Goal: Submit feedback/report problem

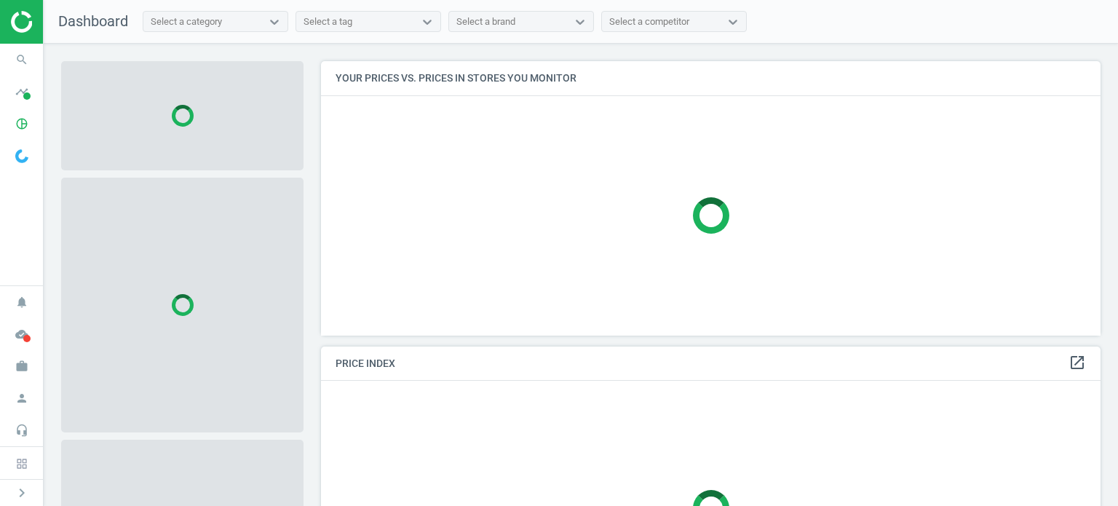
scroll to position [296, 790]
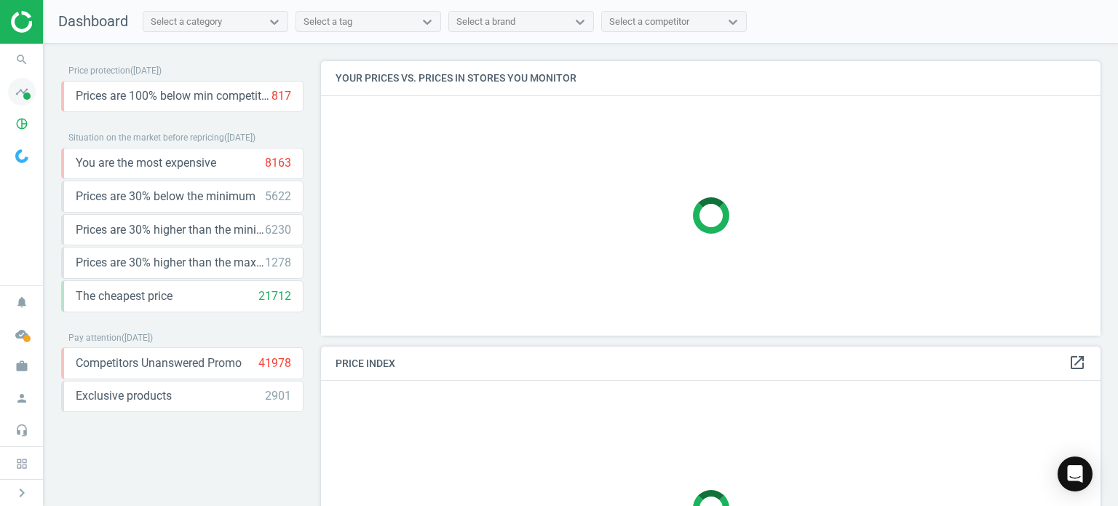
click at [23, 84] on icon "timeline" at bounding box center [22, 92] width 28 height 28
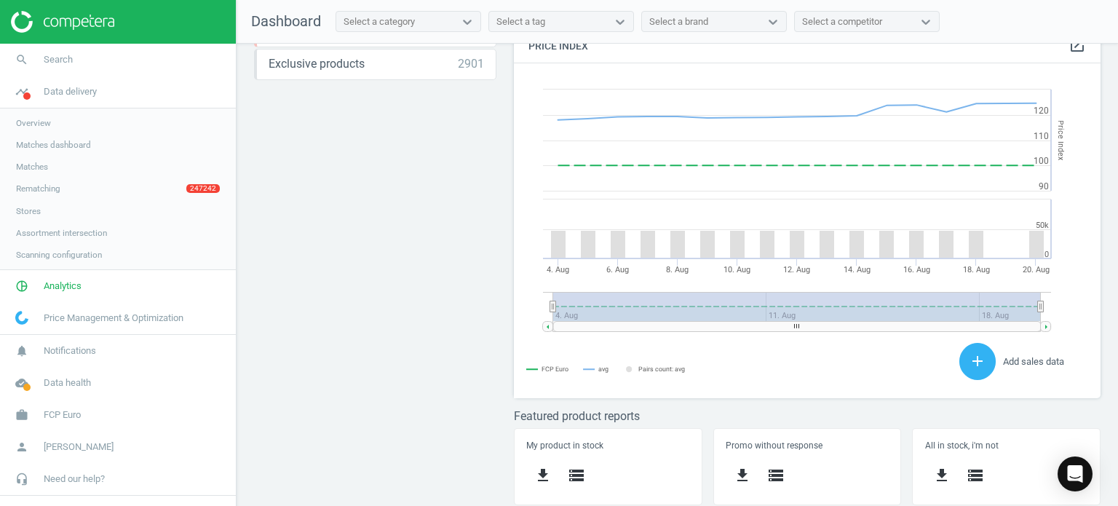
scroll to position [0, 0]
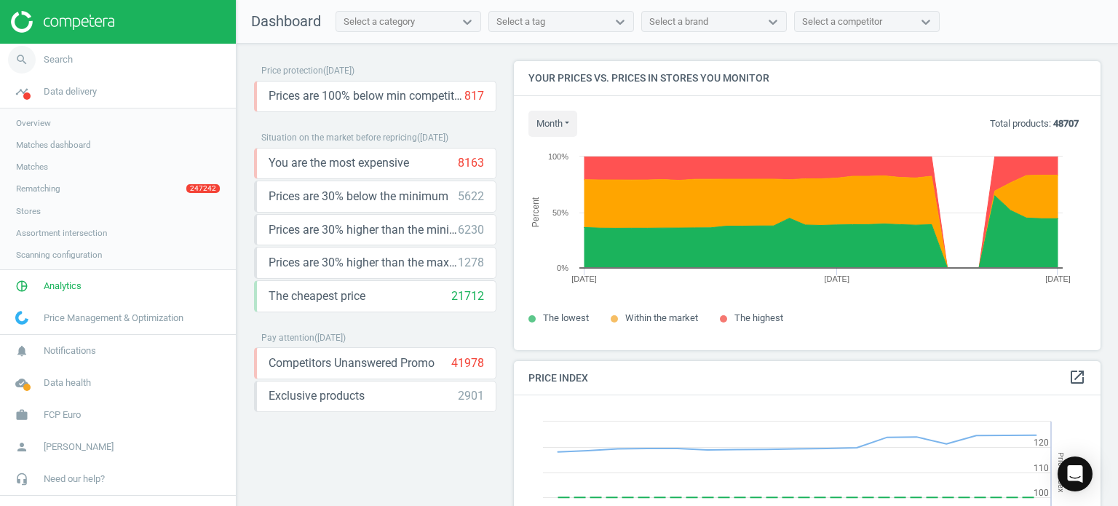
click at [65, 65] on span "Search" at bounding box center [58, 59] width 29 height 13
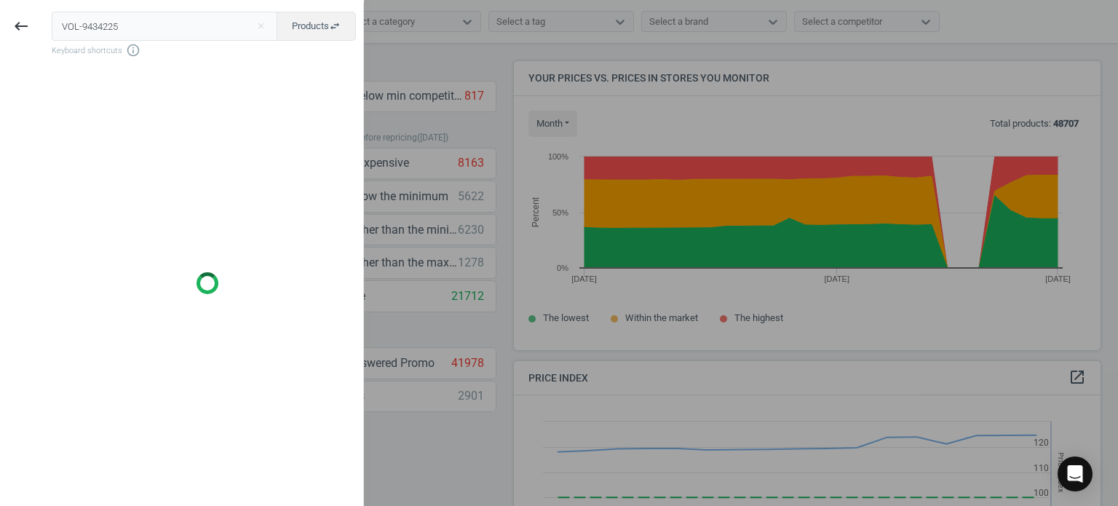
click at [196, 32] on input "VOL-9434225" at bounding box center [165, 26] width 226 height 29
type input "VOL-9434225"
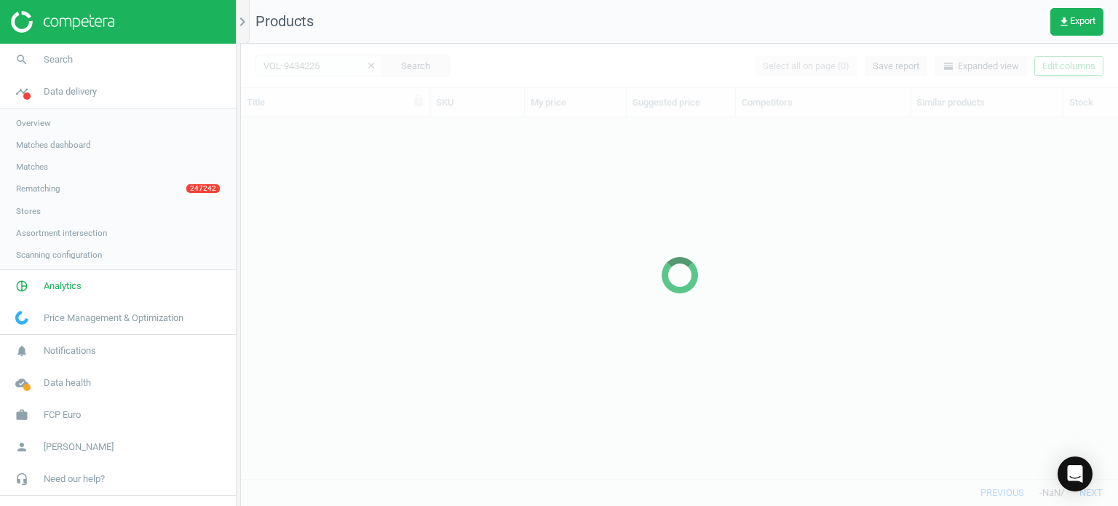
scroll to position [340, 866]
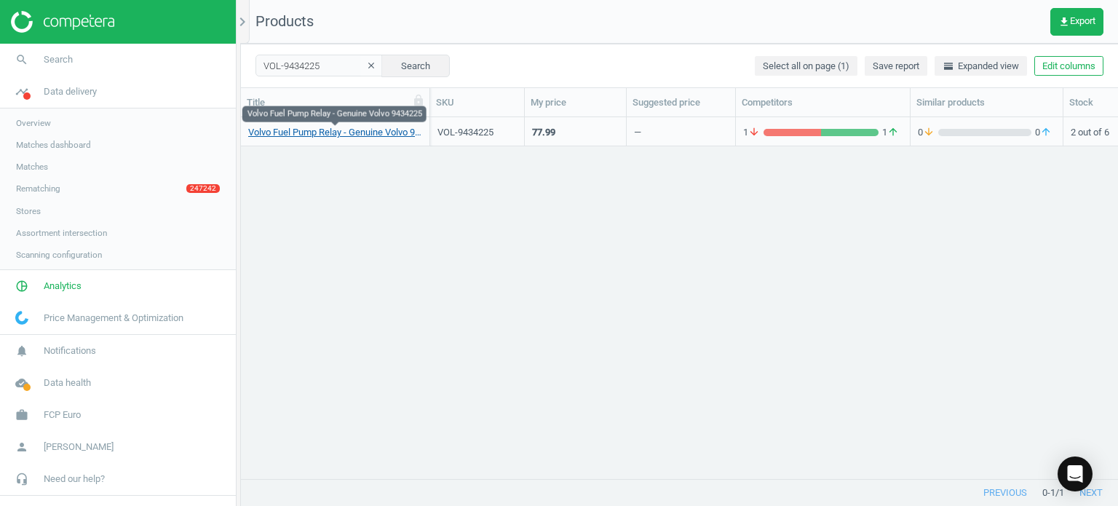
click at [370, 132] on link "Volvo Fuel Pump Relay - Genuine Volvo 9434225" at bounding box center [335, 132] width 174 height 13
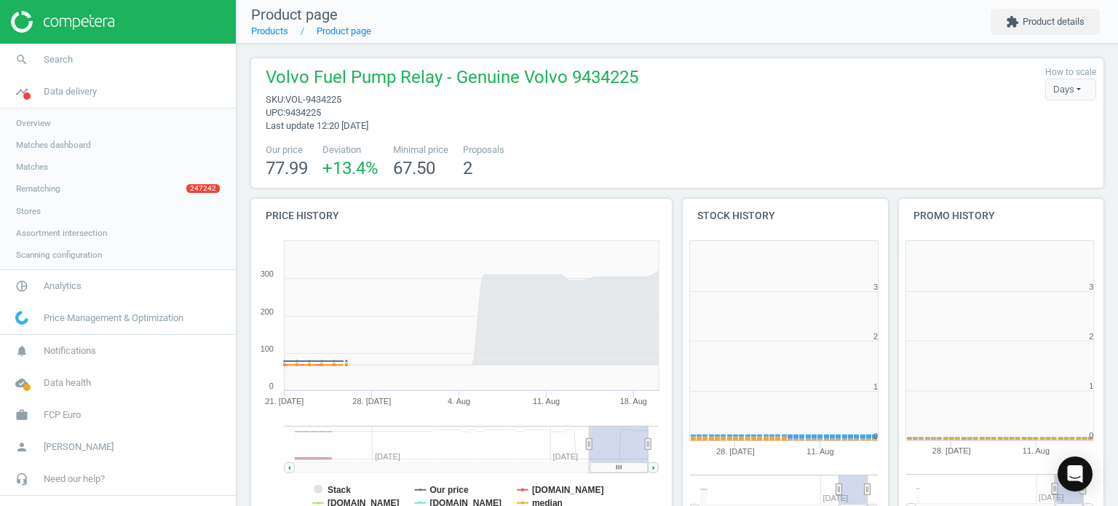
scroll to position [314, 224]
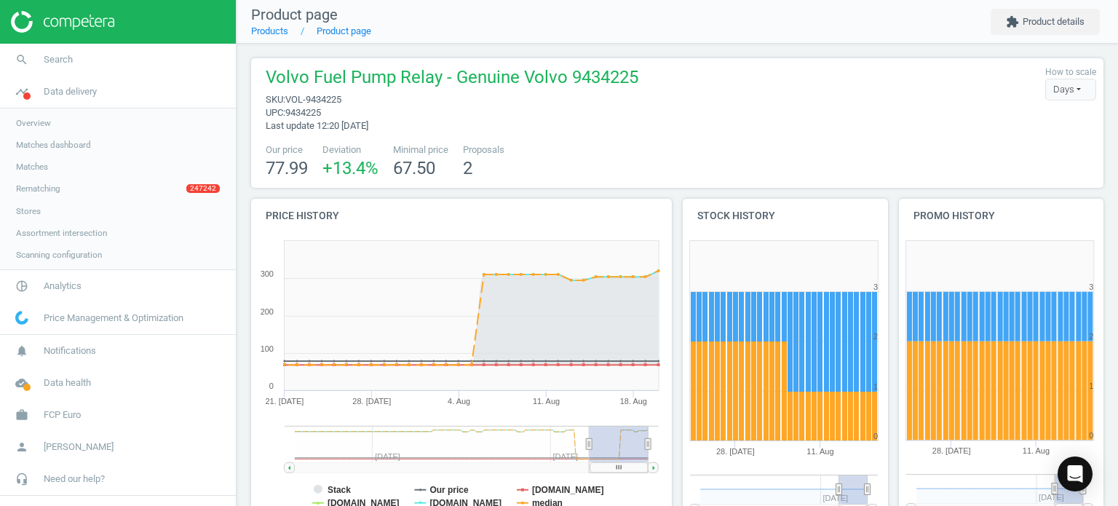
click at [370, 132] on div "Volvo Fuel Pump Relay - Genuine Volvo 9434225 sku : VOL-9434225 upc : 9434225 L…" at bounding box center [677, 123] width 852 height 130
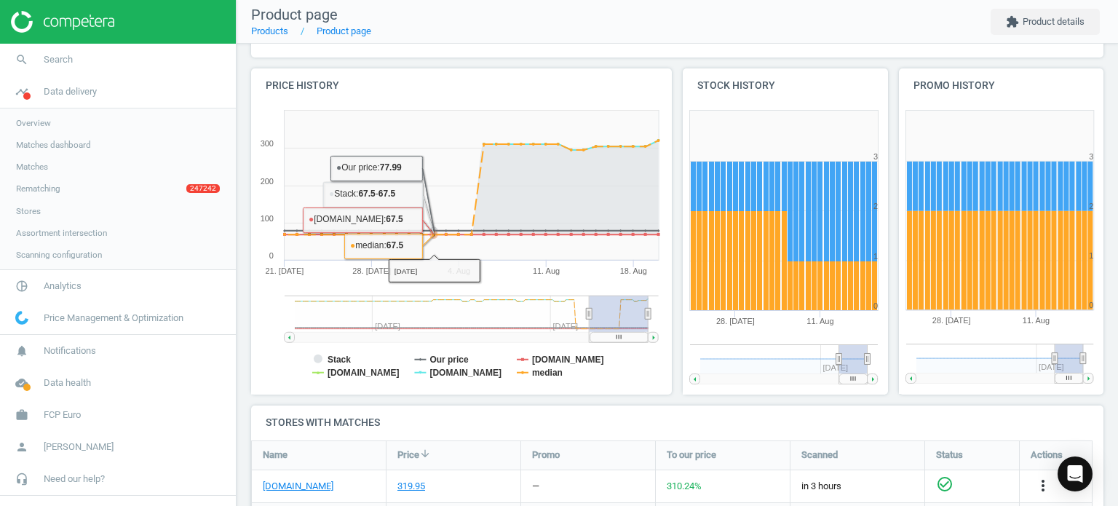
scroll to position [447, 0]
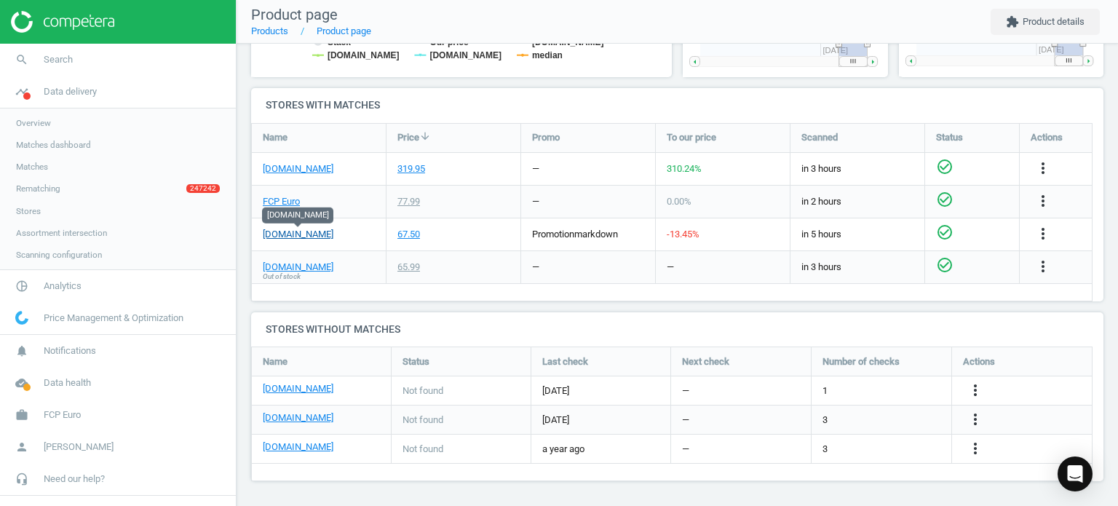
click at [311, 229] on link "[DOMAIN_NAME]" at bounding box center [298, 234] width 71 height 13
click at [64, 61] on span "Search" at bounding box center [58, 59] width 29 height 13
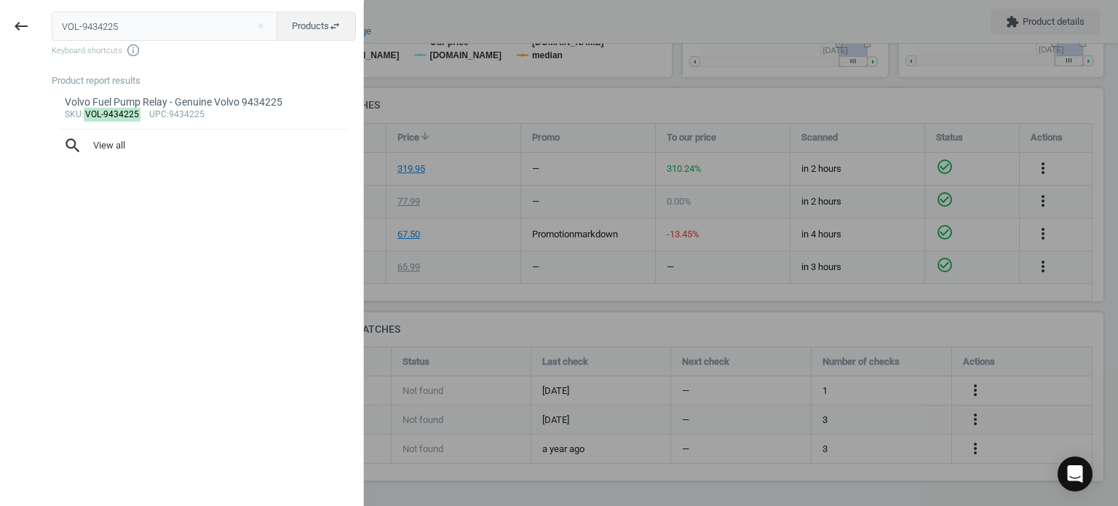
drag, startPoint x: 175, startPoint y: 20, endPoint x: -16, endPoint y: 23, distance: 190.6
click at [0, 23] on html "Group 2 Created with Sketch. ic/cloud_download/grey600 Created with Sketch. gra…" at bounding box center [559, 253] width 1118 height 506
type input "VOL-989829"
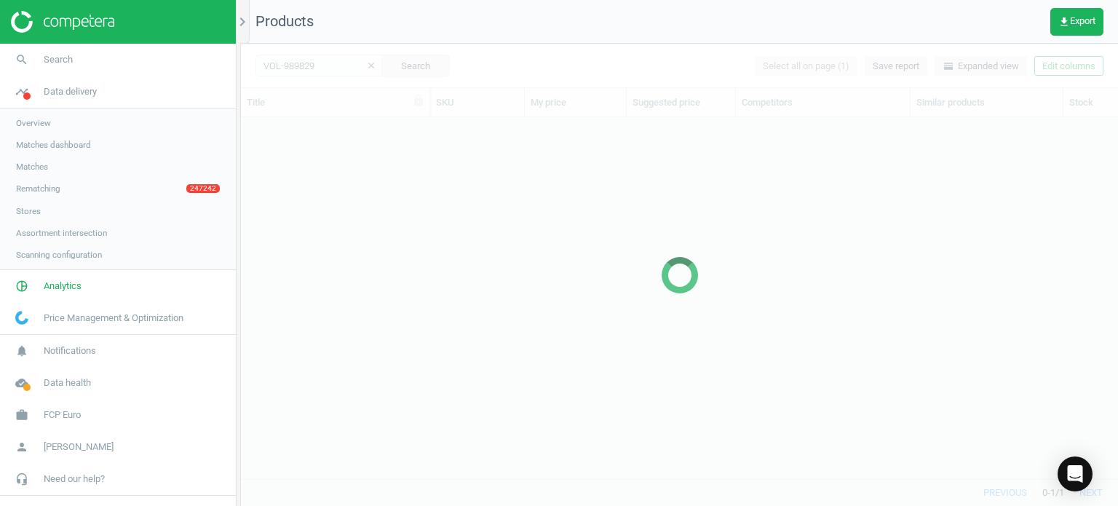
scroll to position [340, 866]
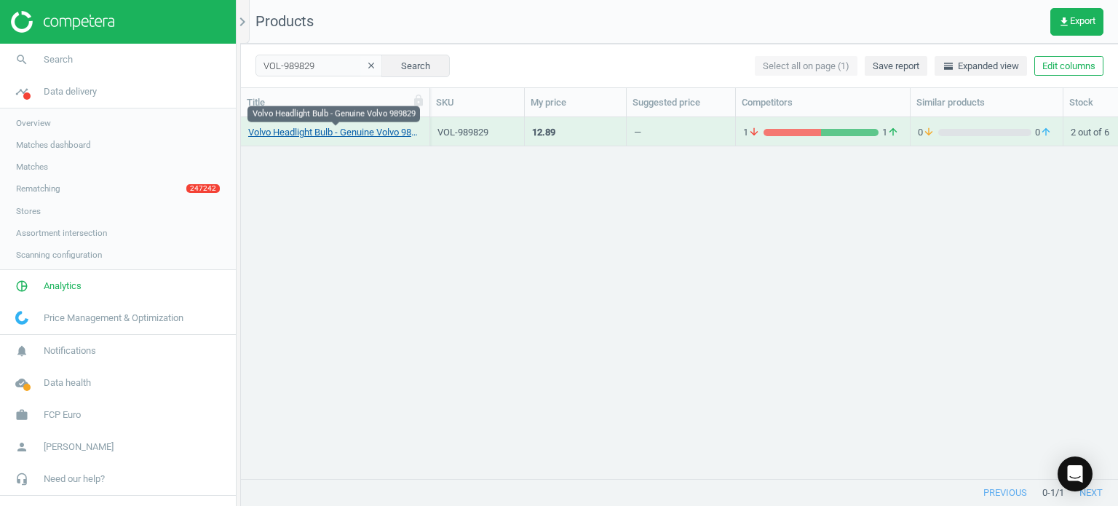
click at [371, 135] on link "Volvo Headlight Bulb - Genuine Volvo 989829" at bounding box center [335, 132] width 174 height 13
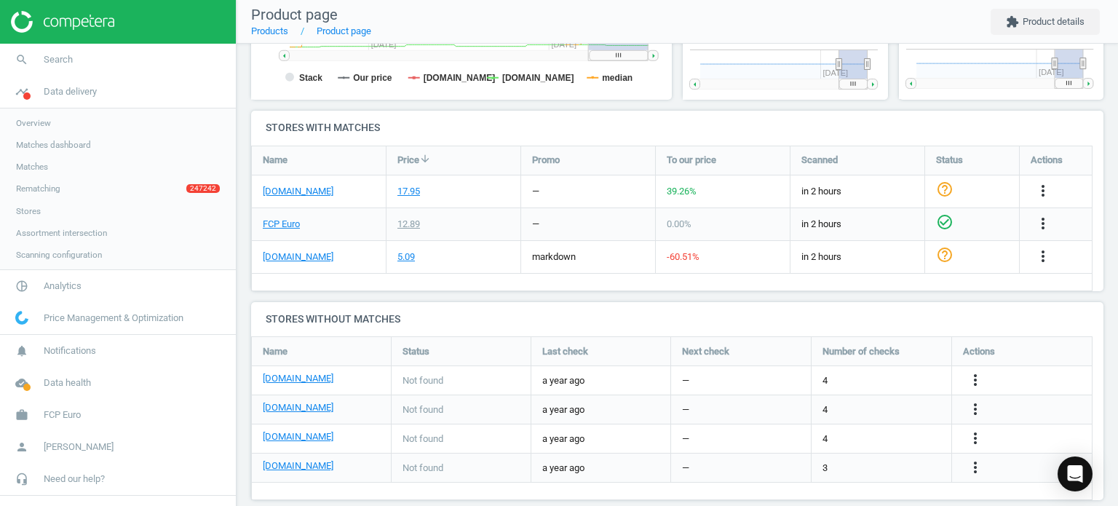
scroll to position [444, 0]
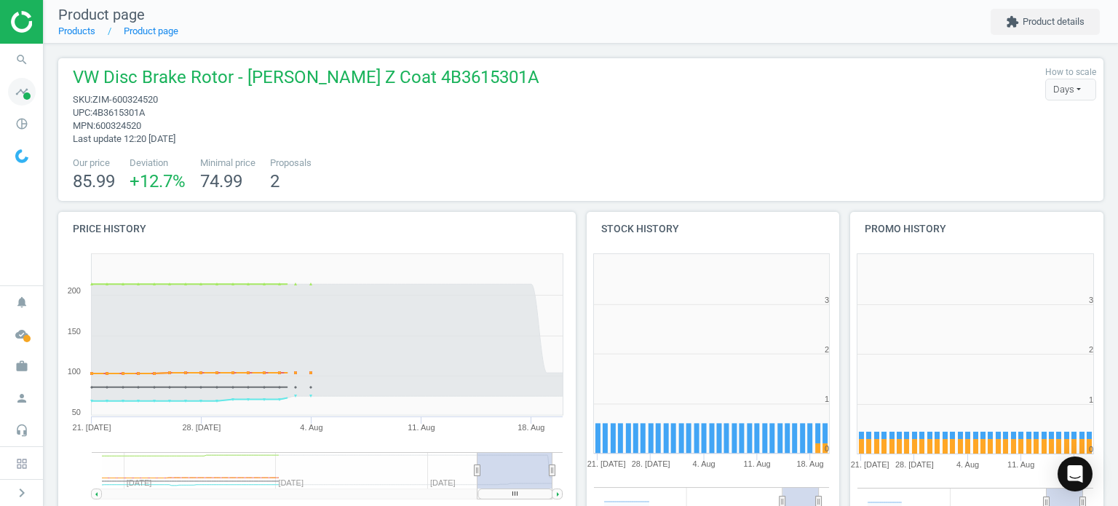
scroll to position [314, 272]
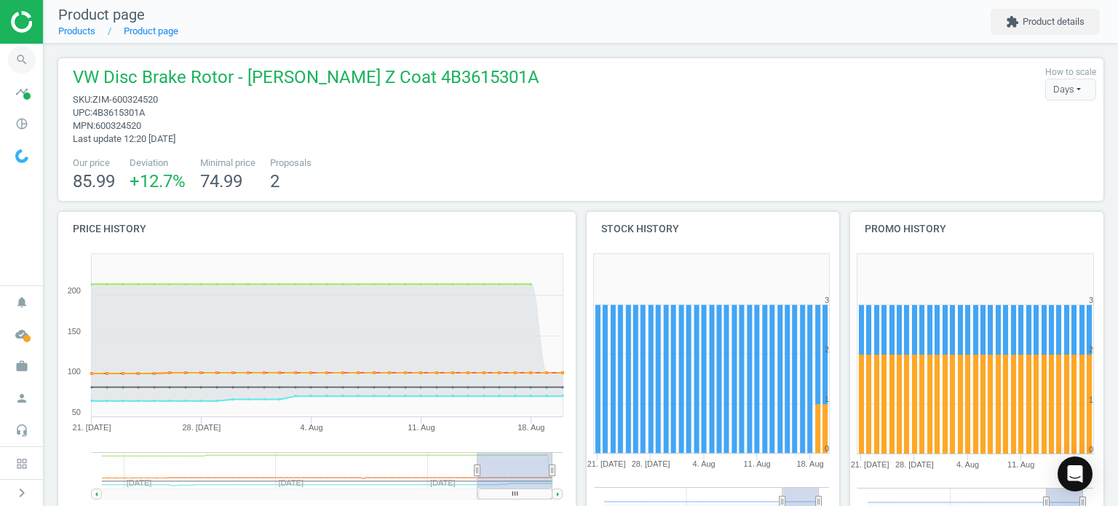
click at [24, 63] on icon "search" at bounding box center [22, 60] width 28 height 28
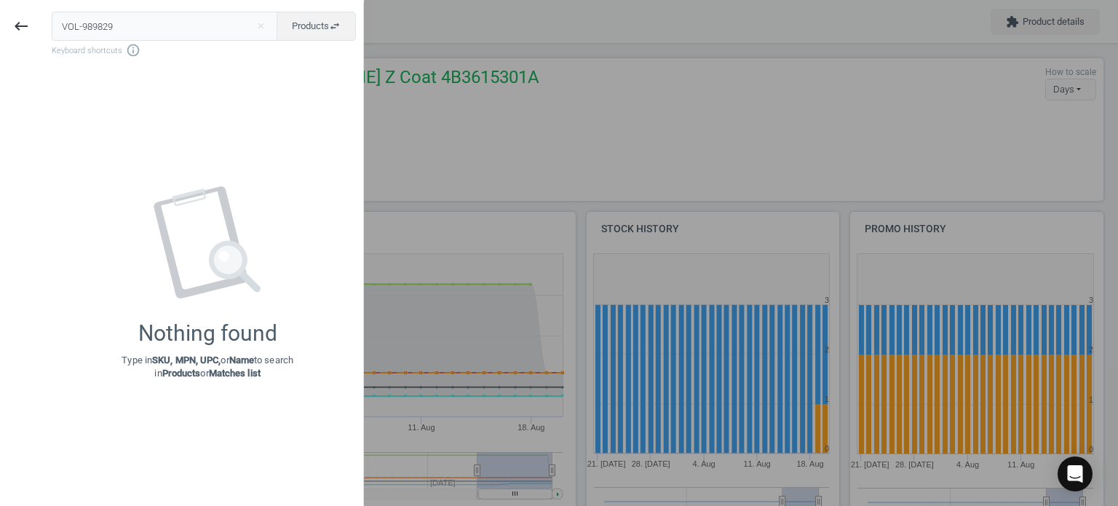
type input "VOL-989829"
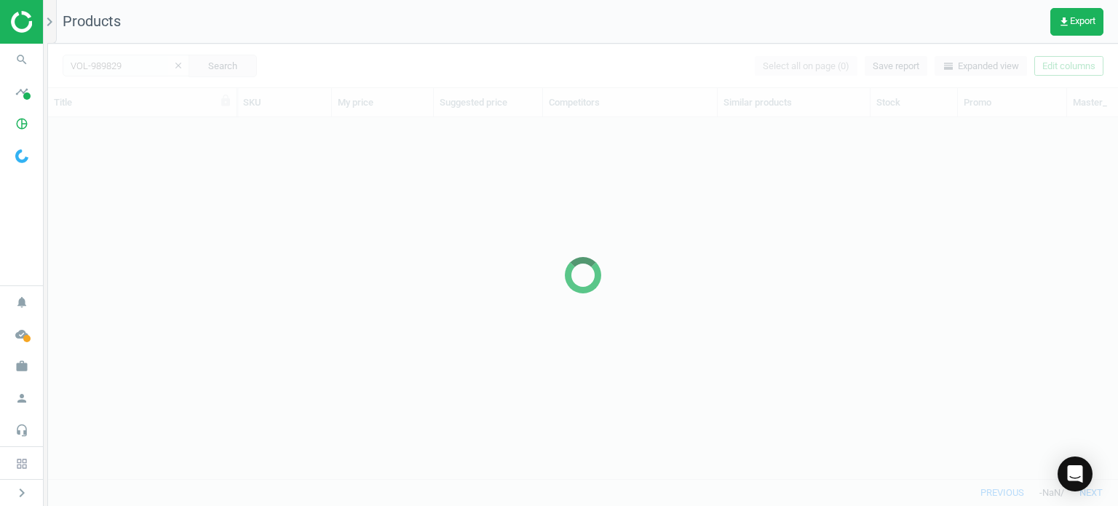
scroll to position [340, 1058]
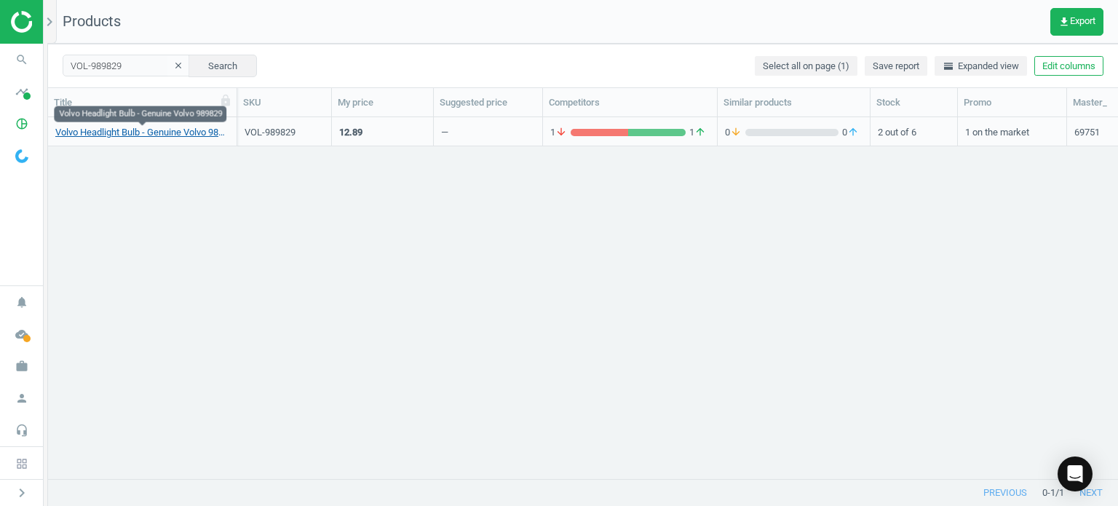
click at [157, 136] on link "Volvo Headlight Bulb - Genuine Volvo 989829" at bounding box center [142, 132] width 174 height 13
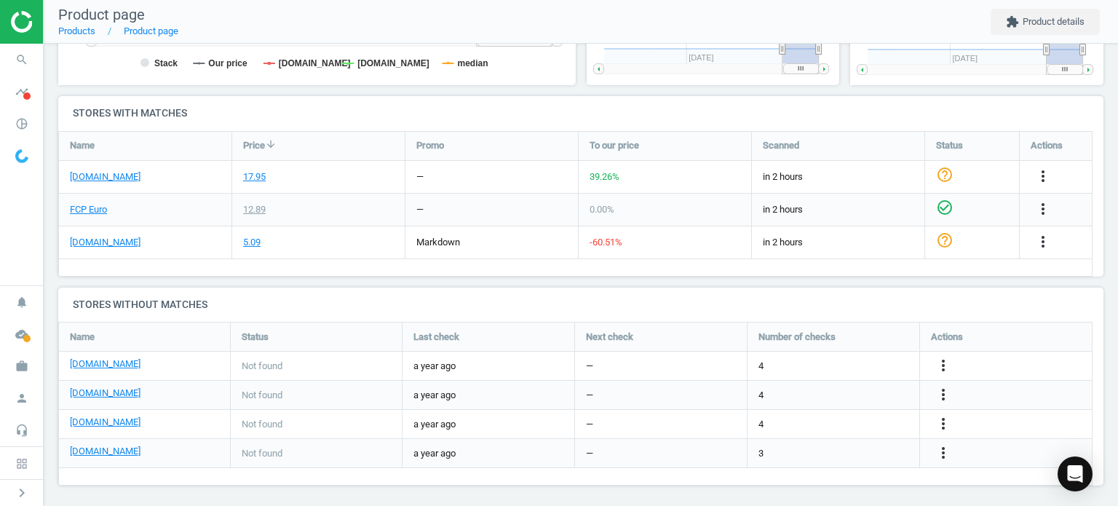
scroll to position [444, 0]
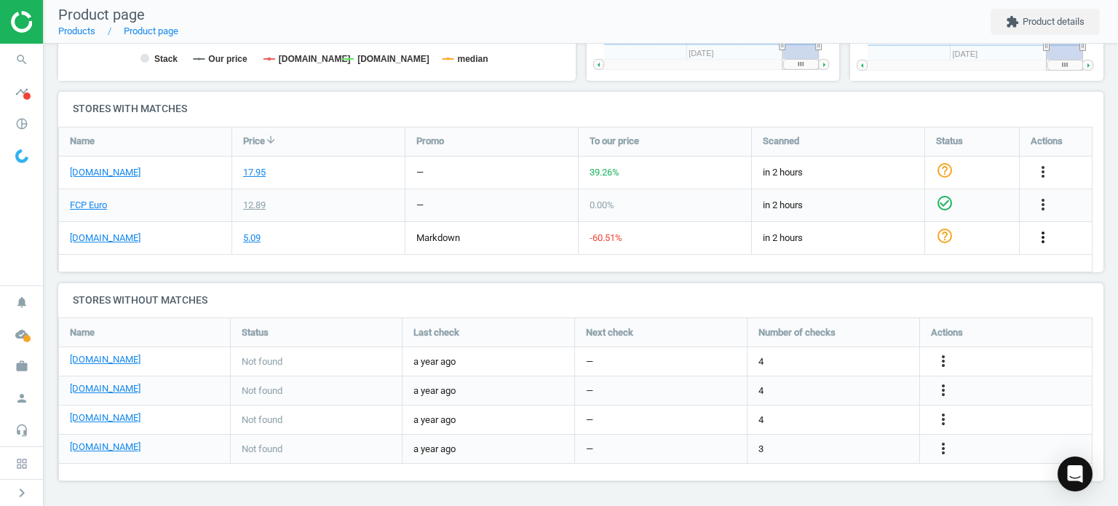
click at [1040, 234] on icon "more_vert" at bounding box center [1042, 236] width 17 height 17
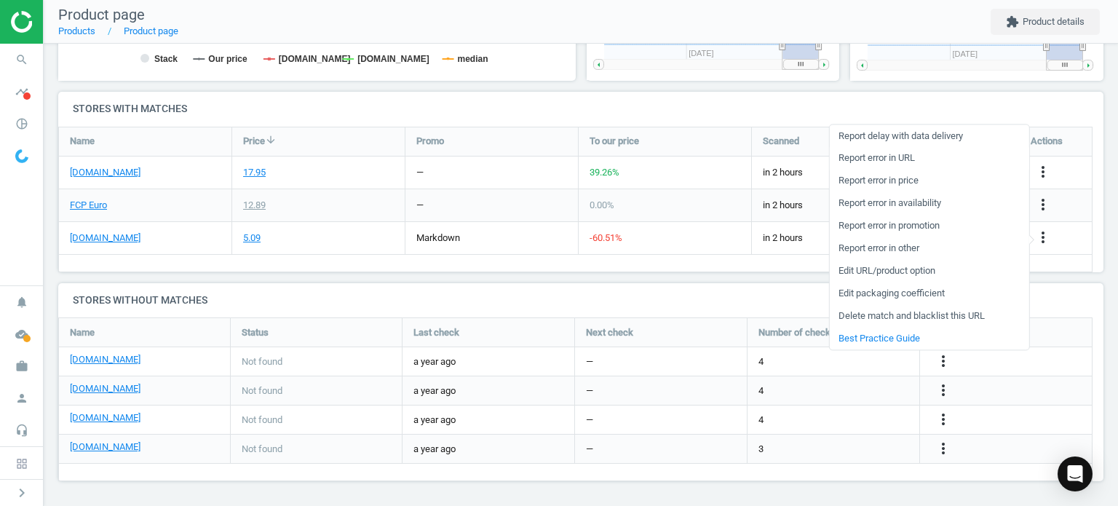
click at [885, 162] on link "Report error in URL" at bounding box center [928, 158] width 199 height 23
